Goal: Find specific page/section: Find specific page/section

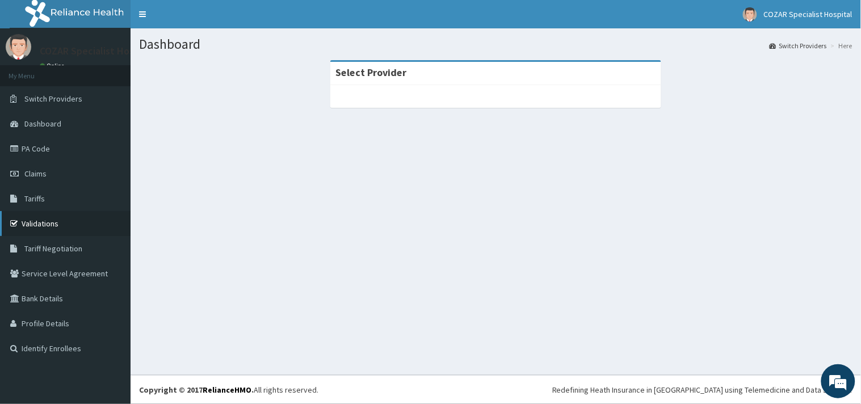
click at [53, 228] on link "Validations" at bounding box center [65, 223] width 131 height 25
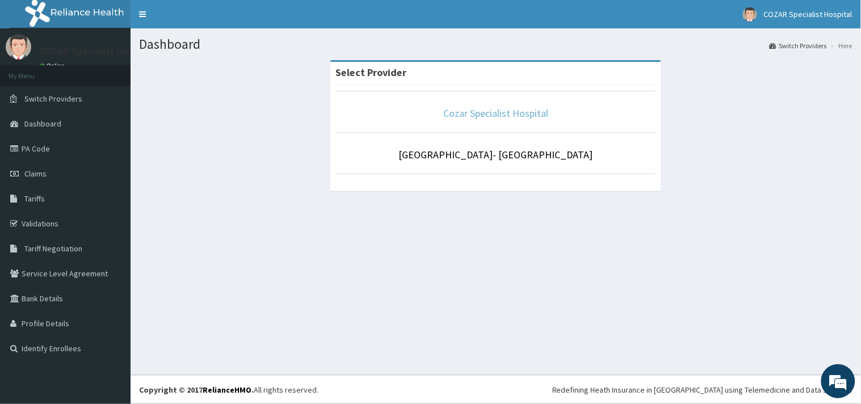
click at [510, 117] on link "Cozar Specialist Hospital" at bounding box center [495, 113] width 105 height 13
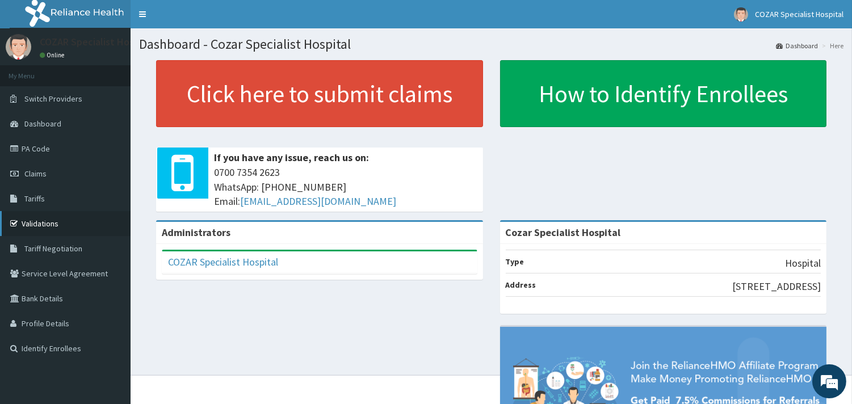
click at [26, 229] on link "Validations" at bounding box center [65, 223] width 131 height 25
